Goal: Information Seeking & Learning: Find specific fact

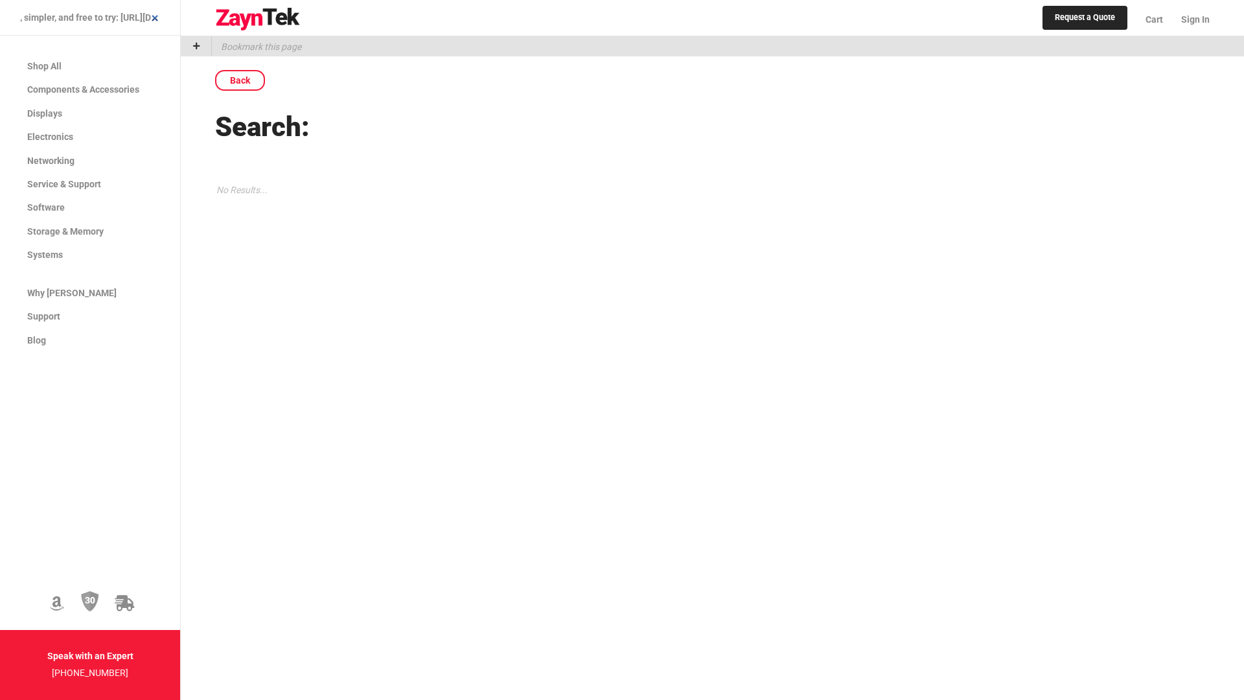
scroll to position [0, 814]
type input "Hey! Just launched Punave — an AI-powered sales platform with unlimited lead ge…"
